Goal: Check status: Check status

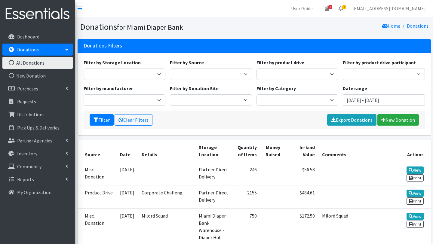
scroll to position [80, 0]
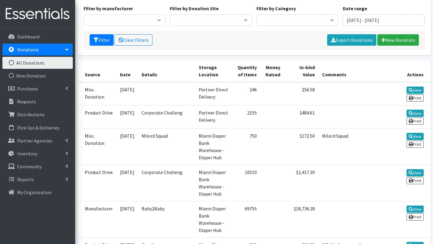
click at [32, 63] on link "All Donations" at bounding box center [37, 63] width 70 height 12
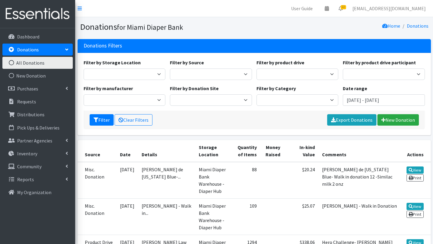
click at [59, 63] on link "All Donations" at bounding box center [37, 63] width 70 height 12
click at [394, 120] on link "New Donation" at bounding box center [398, 119] width 42 height 11
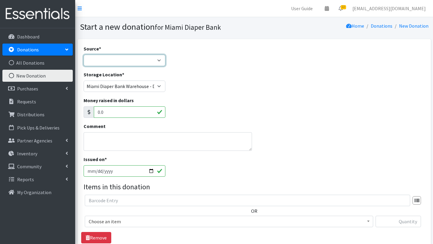
click at [159, 60] on select "Product Drive Manufacturer Donation Site Misc. Donation" at bounding box center [125, 60] width 82 height 11
click at [84, 55] on select "Product Drive Manufacturer Donation Site Misc. Donation" at bounding box center [125, 60] width 82 height 11
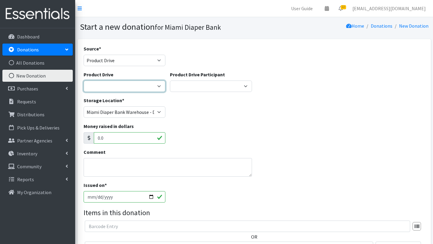
click at [159, 87] on select "100+ Women who care Alejandra MDC Nursing Drive AMAZON Amber Student Bridge Pre…" at bounding box center [125, 86] width 82 height 11
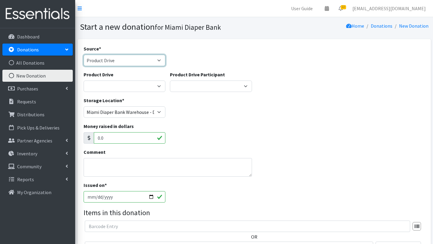
click at [159, 60] on select "Product Drive Manufacturer Donation Site Misc. Donation" at bounding box center [125, 60] width 82 height 11
click at [84, 55] on select "Product Drive Manufacturer Donation Site Misc. Donation" at bounding box center [125, 60] width 82 height 11
click at [159, 60] on select "Product Drive Manufacturer Donation Site Misc. Donation" at bounding box center [125, 60] width 82 height 11
click at [84, 55] on select "Product Drive Manufacturer Donation Site Misc. Donation" at bounding box center [125, 60] width 82 height 11
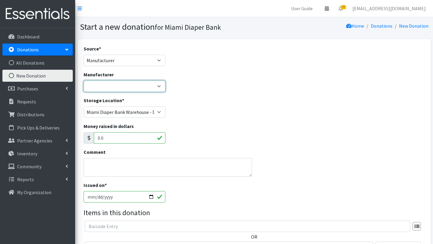
click at [157, 85] on select "Amazon Wishlist Baby2Baby Brickell Women Cottiery Dollars Day International Fri…" at bounding box center [125, 86] width 82 height 11
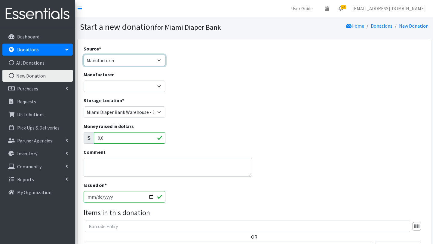
click at [158, 59] on select "Product Drive Manufacturer Donation Site Misc. Donation" at bounding box center [125, 60] width 82 height 11
click at [84, 55] on select "Product Drive Manufacturer Donation Site Misc. Donation" at bounding box center [125, 60] width 82 height 11
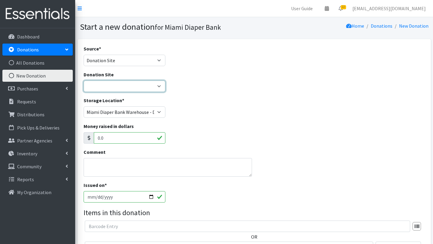
click at [151, 86] on select "Hero Box- A.C.E. Hero Box - Acreage Branch Library Hero Box-Addison Mizner Medi…" at bounding box center [125, 86] width 82 height 11
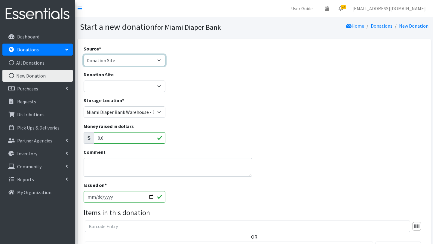
click at [157, 58] on select "Product Drive Manufacturer Donation Site Misc. Donation" at bounding box center [125, 60] width 82 height 11
select select "Misc. Donation"
click at [84, 55] on select "Product Drive Manufacturer Donation Site Misc. Donation" at bounding box center [125, 60] width 82 height 11
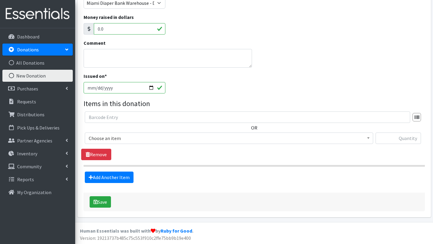
scroll to position [82, 0]
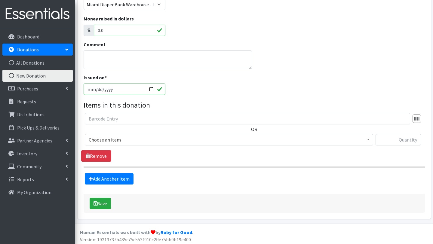
click at [127, 140] on span "Choose an item" at bounding box center [229, 140] width 281 height 8
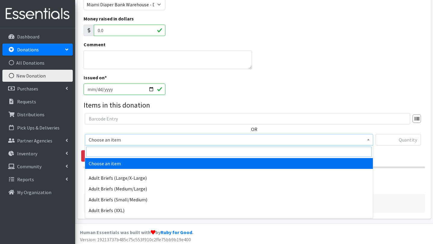
click at [126, 154] on input "search" at bounding box center [228, 152] width 285 height 10
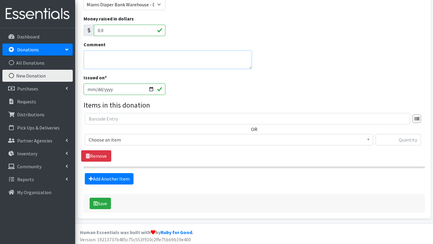
click at [114, 53] on textarea "Comment" at bounding box center [168, 60] width 168 height 19
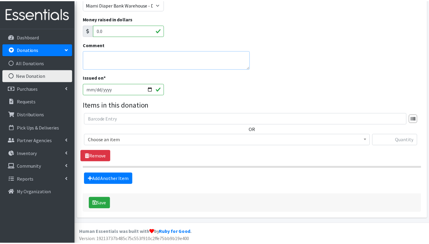
scroll to position [84, 0]
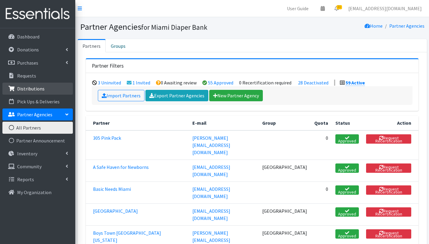
click at [42, 89] on p "Distributions" at bounding box center [30, 89] width 27 height 6
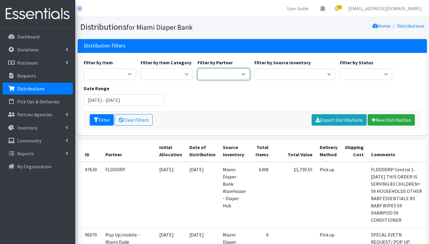
click at [219, 75] on select "305 Pink Pack A Safe Haven for Newborns Basic Needs [GEOGRAPHIC_DATA] Belafonte…" at bounding box center [223, 74] width 52 height 11
select select "7426"
click at [197, 69] on select "305 Pink Pack A Safe Haven for Newborns Basic Needs Miami Belafonte TACOLCY Cen…" at bounding box center [223, 74] width 52 height 11
click at [103, 121] on button "Filter" at bounding box center [102, 119] width 24 height 11
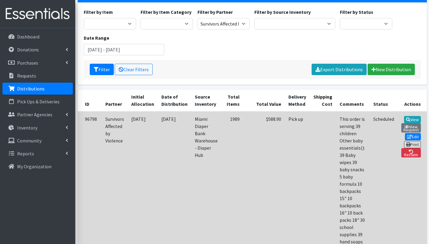
scroll to position [50, 0]
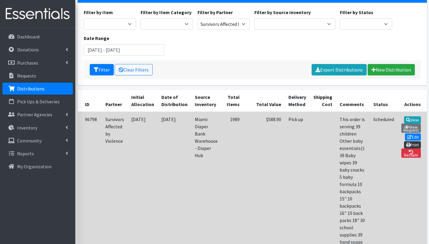
click at [411, 141] on link "Print" at bounding box center [412, 144] width 17 height 7
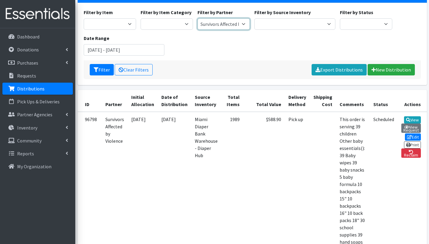
click at [219, 26] on select "305 Pink Pack A Safe Haven for Newborns Basic Needs Miami Belafonte TACOLCY Cen…" at bounding box center [223, 23] width 52 height 11
click at [197, 18] on select "305 Pink Pack A Safe Haven for Newborns Basic Needs Miami Belafonte TACOLCY Cen…" at bounding box center [223, 23] width 52 height 11
click at [107, 71] on button "Filter" at bounding box center [102, 69] width 24 height 11
click at [241, 24] on select "305 Pink Pack A Safe Haven for Newborns Basic Needs Miami Belafonte TACOLCY Cen…" at bounding box center [223, 23] width 52 height 11
select select "2766"
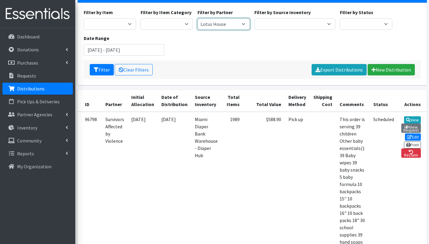
click at [197, 18] on select "305 Pink Pack A Safe Haven for Newborns Basic Needs Miami Belafonte TACOLCY Cen…" at bounding box center [223, 23] width 52 height 11
click at [104, 70] on button "Filter" at bounding box center [102, 69] width 24 height 11
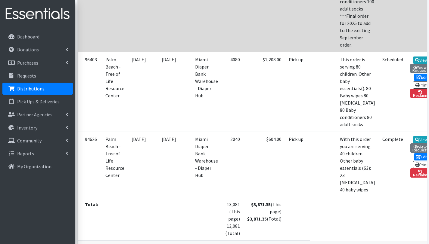
scroll to position [254, 0]
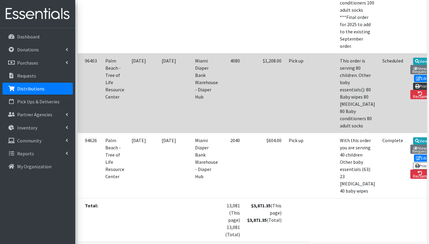
click at [413, 90] on link "Print" at bounding box center [421, 86] width 17 height 7
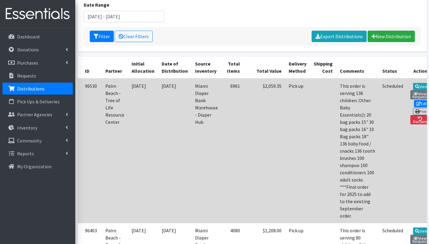
scroll to position [83, 0]
click at [413, 108] on link "Print" at bounding box center [421, 111] width 17 height 7
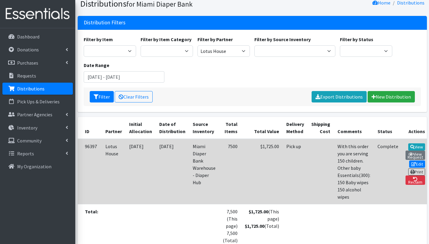
scroll to position [21, 0]
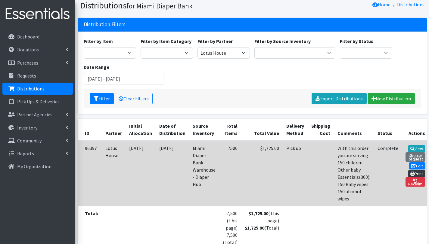
click at [411, 172] on link "Print" at bounding box center [416, 173] width 17 height 7
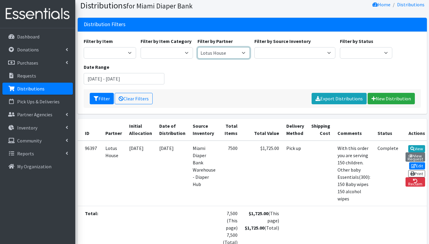
click at [244, 52] on select "305 Pink Pack A Safe Haven for Newborns Basic Needs [GEOGRAPHIC_DATA] Belafonte…" at bounding box center [223, 52] width 52 height 11
select select "2775"
click at [197, 47] on select "305 Pink Pack A Safe Haven for Newborns Basic Needs [GEOGRAPHIC_DATA] Belafonte…" at bounding box center [223, 52] width 52 height 11
click at [104, 100] on button "Filter" at bounding box center [102, 98] width 24 height 11
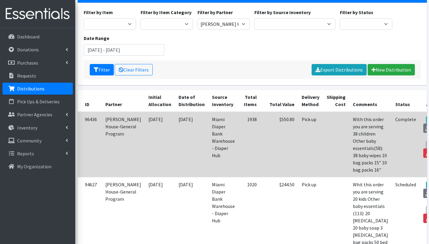
scroll to position [42, 0]
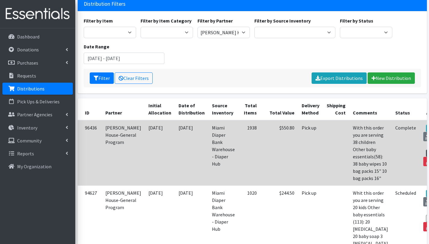
click at [426, 150] on link "Print" at bounding box center [434, 153] width 17 height 7
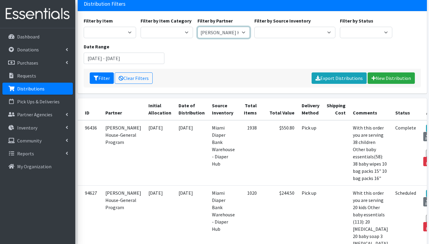
click at [241, 30] on select "305 Pink Pack A Safe Haven for Newborns Basic Needs [GEOGRAPHIC_DATA] Belafonte…" at bounding box center [223, 32] width 52 height 11
select select "2808"
click at [197, 27] on select "305 Pink Pack A Safe Haven for Newborns Basic Needs [GEOGRAPHIC_DATA] Belafonte…" at bounding box center [223, 32] width 52 height 11
click at [108, 80] on button "Filter" at bounding box center [102, 77] width 24 height 11
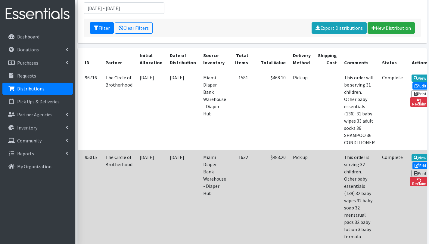
scroll to position [89, 0]
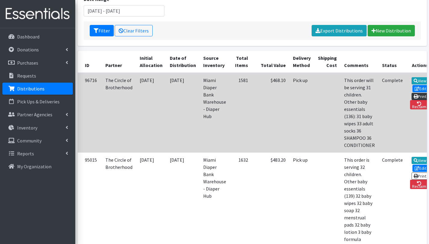
click at [411, 95] on link "Print" at bounding box center [419, 96] width 17 height 7
